Goal: Information Seeking & Learning: Learn about a topic

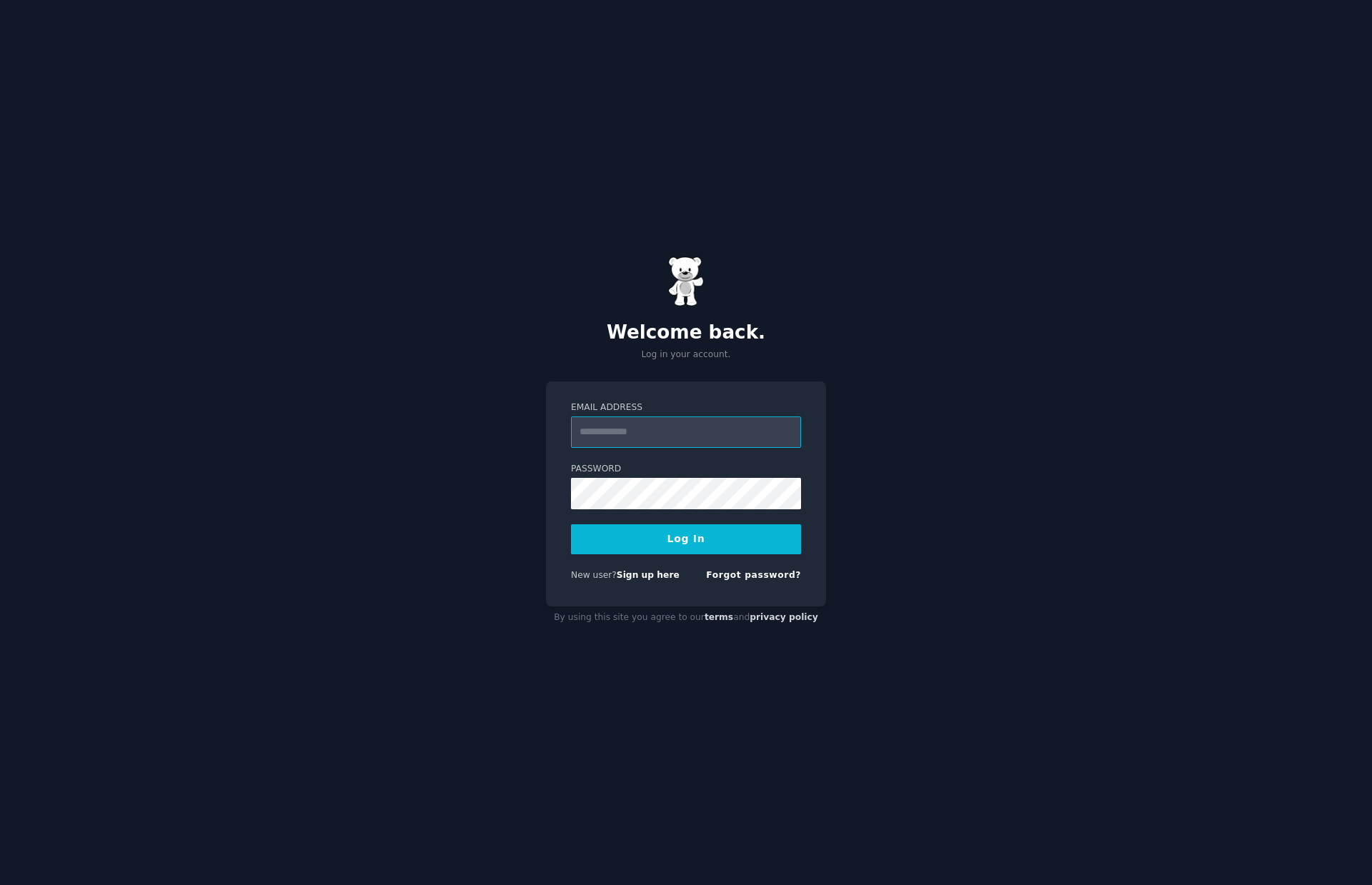
click at [629, 434] on input "Email Address" at bounding box center [686, 431] width 230 height 31
type input "**********"
click at [671, 543] on button "Log In" at bounding box center [686, 539] width 230 height 30
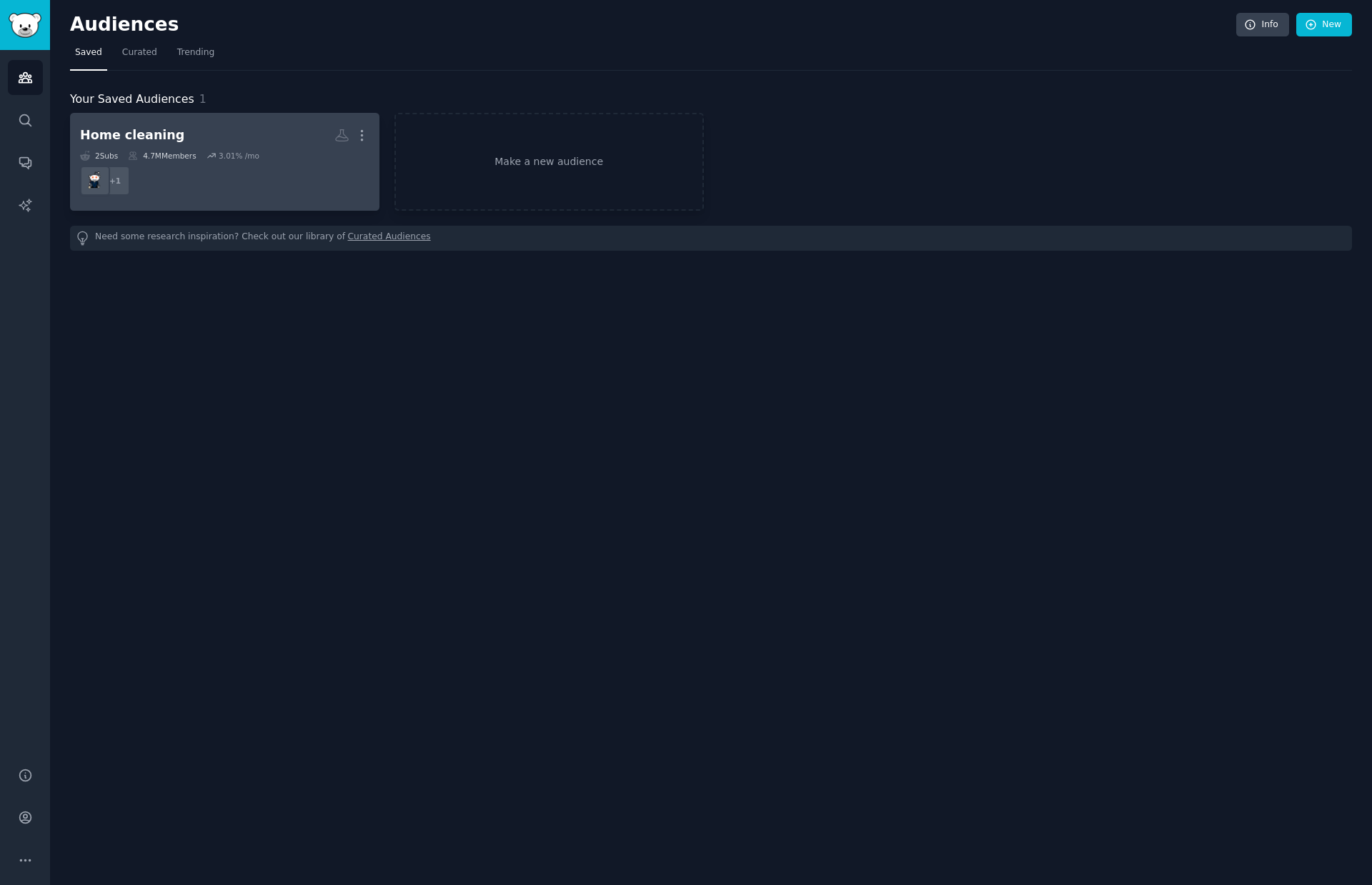
click at [197, 134] on h2 "Home cleaning More" at bounding box center [225, 134] width 289 height 25
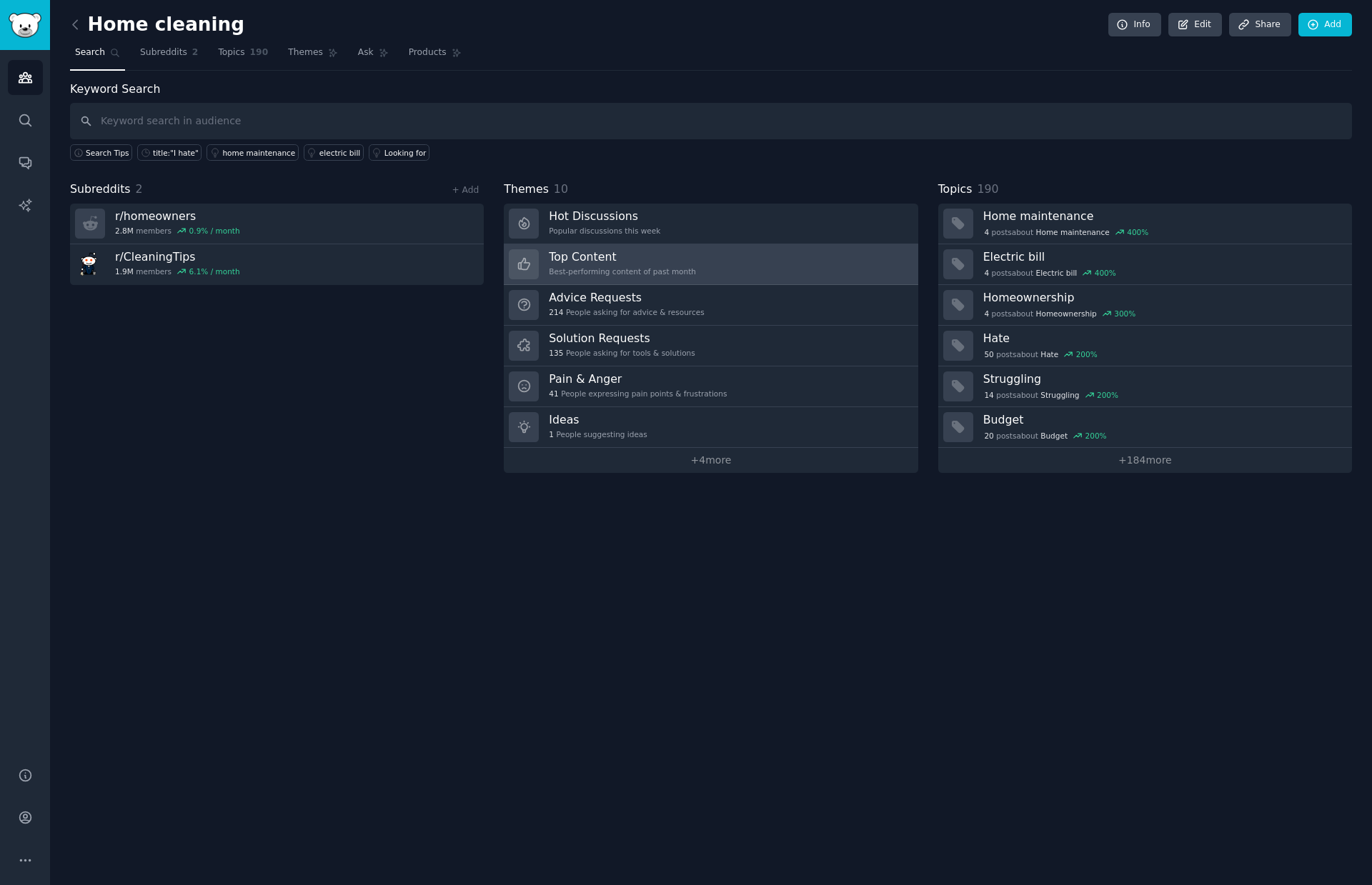
click at [592, 261] on h3 "Top Content" at bounding box center [622, 257] width 147 height 15
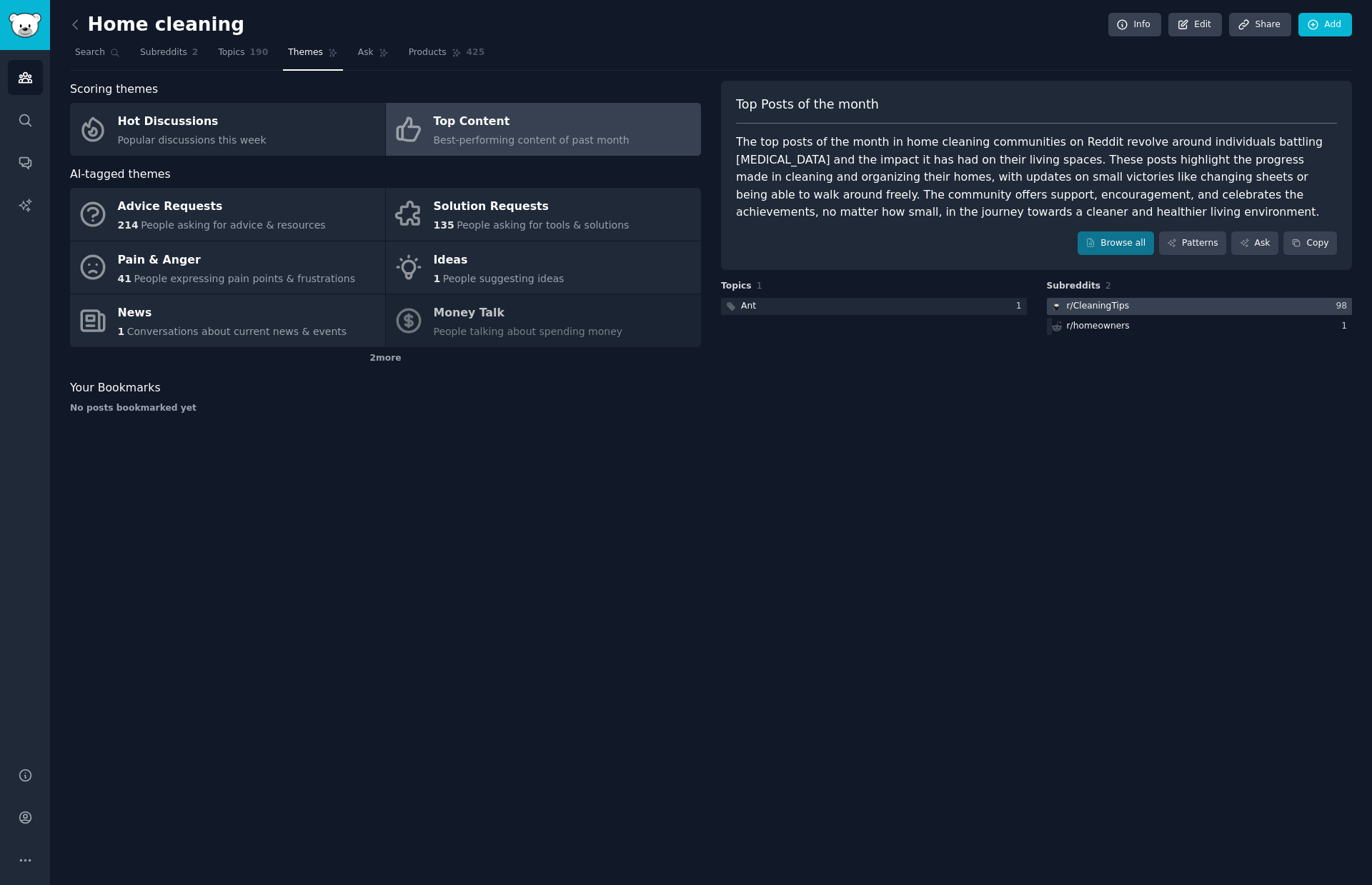
click at [1107, 309] on div "r/ CleaningTips" at bounding box center [1098, 306] width 63 height 13
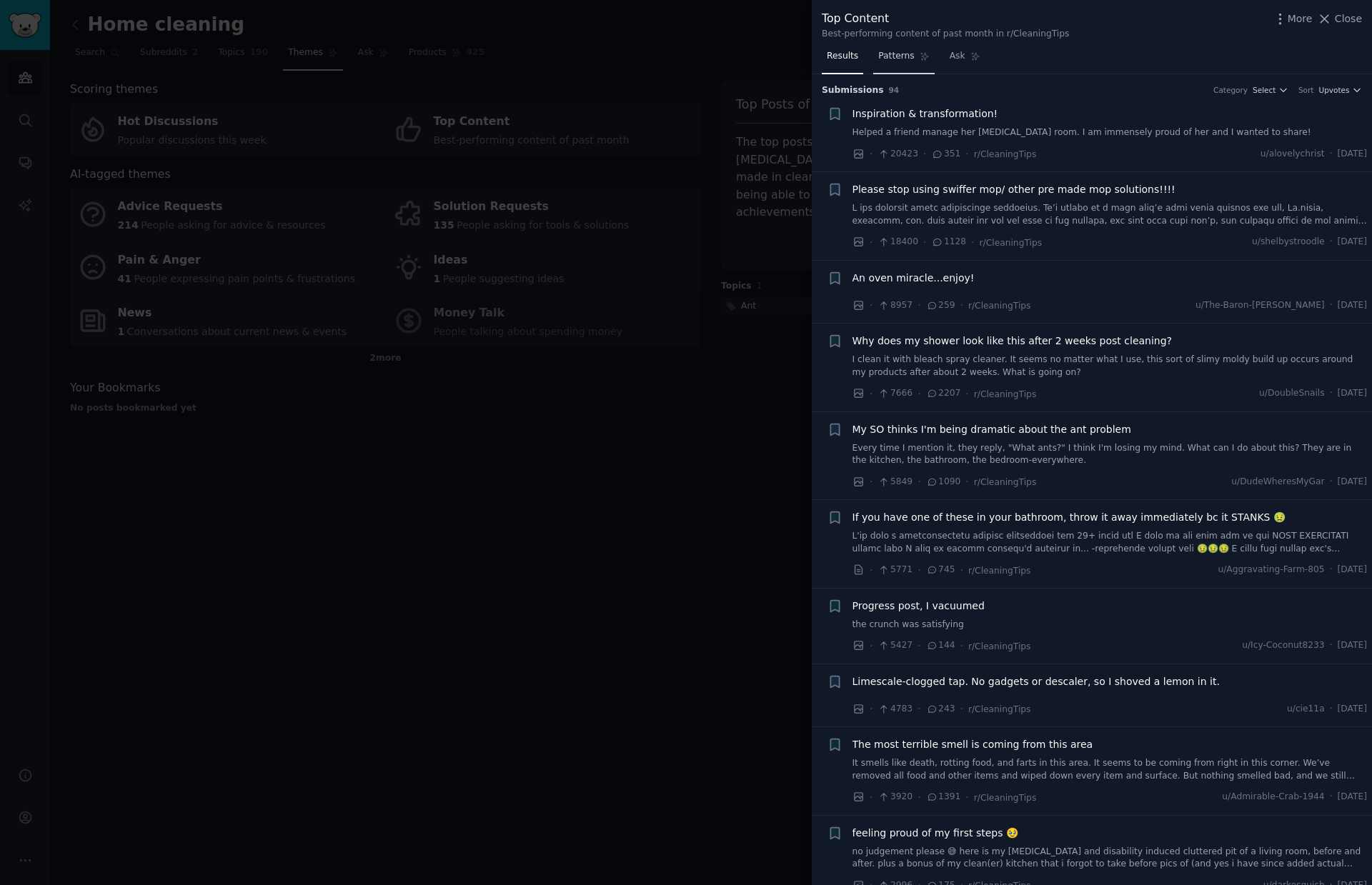
click at [900, 57] on span "Patterns" at bounding box center [896, 56] width 36 height 13
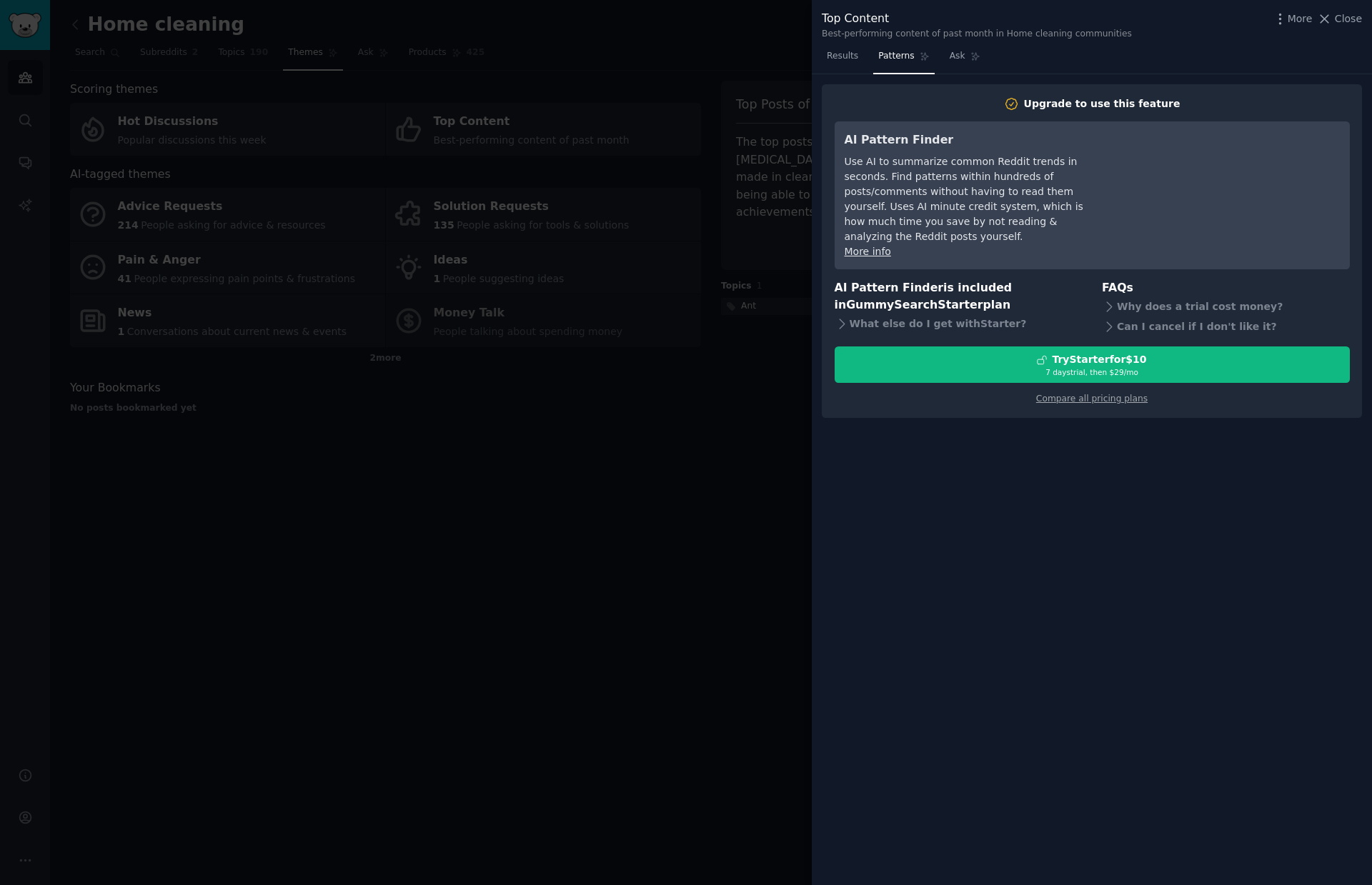
drag, startPoint x: 483, startPoint y: 26, endPoint x: 438, endPoint y: 11, distance: 47.4
click at [481, 24] on div at bounding box center [686, 442] width 1372 height 885
